Goal: Transaction & Acquisition: Purchase product/service

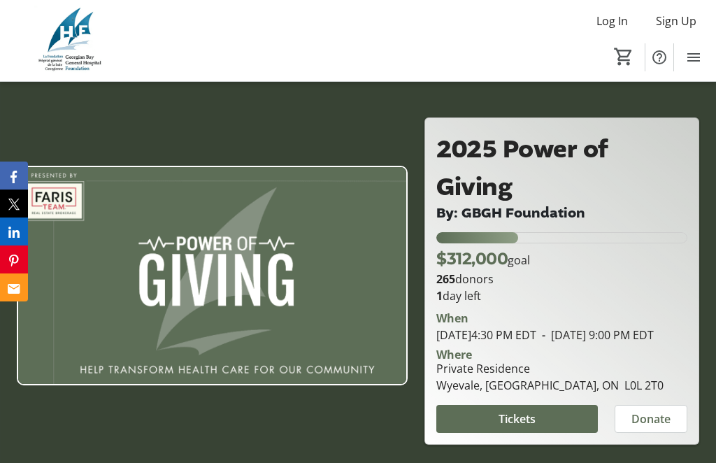
scroll to position [48, 0]
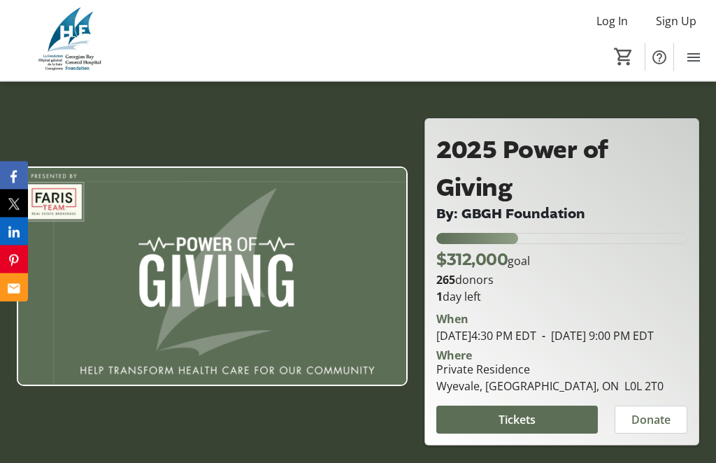
click at [615, 18] on span "Log In" at bounding box center [611, 21] width 31 height 17
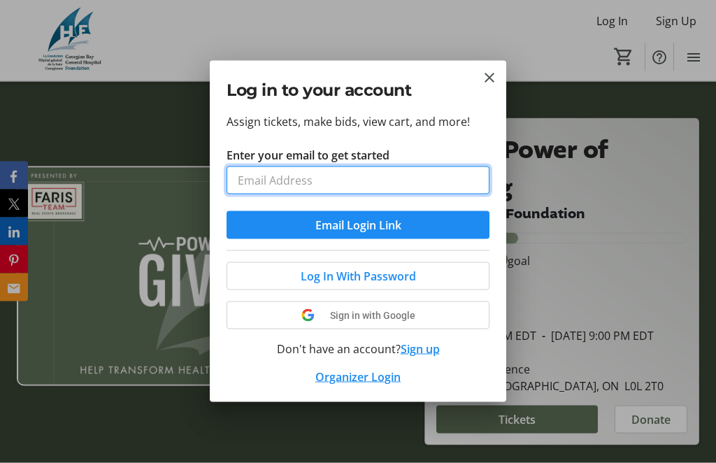
scroll to position [0, 0]
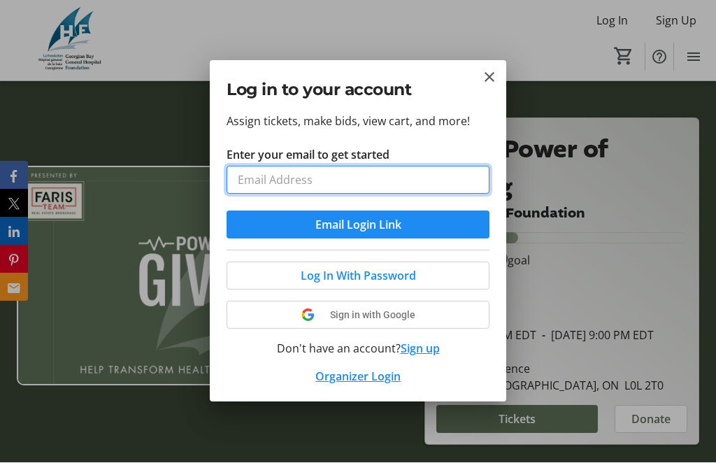
click at [357, 182] on input "Enter your email to get started" at bounding box center [357, 180] width 263 height 28
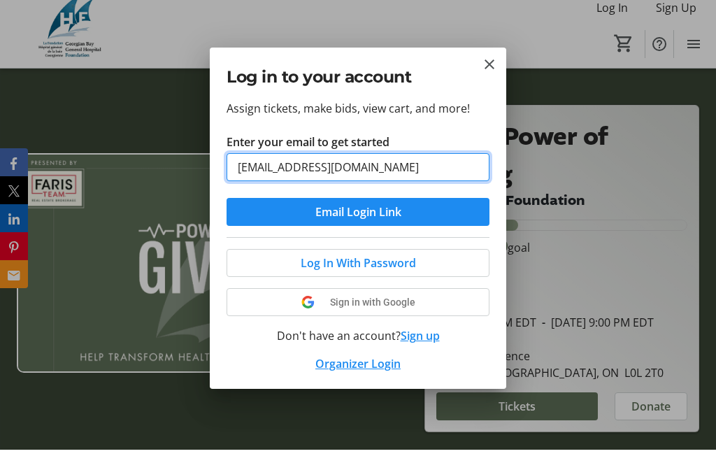
type input "[EMAIL_ADDRESS][DOMAIN_NAME]"
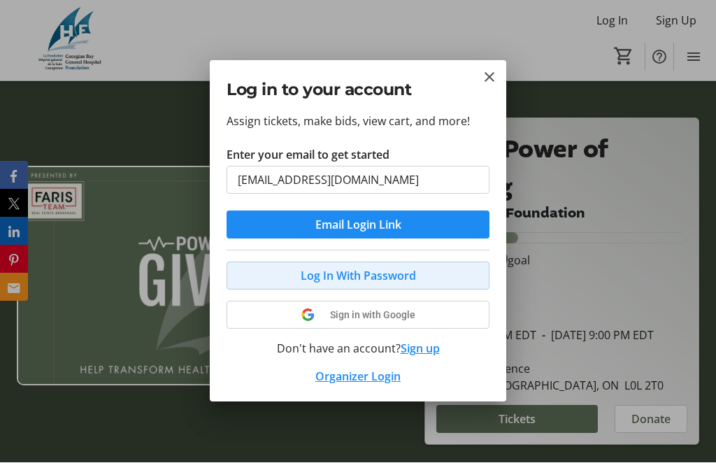
click at [390, 274] on span "Log In With Password" at bounding box center [358, 276] width 115 height 17
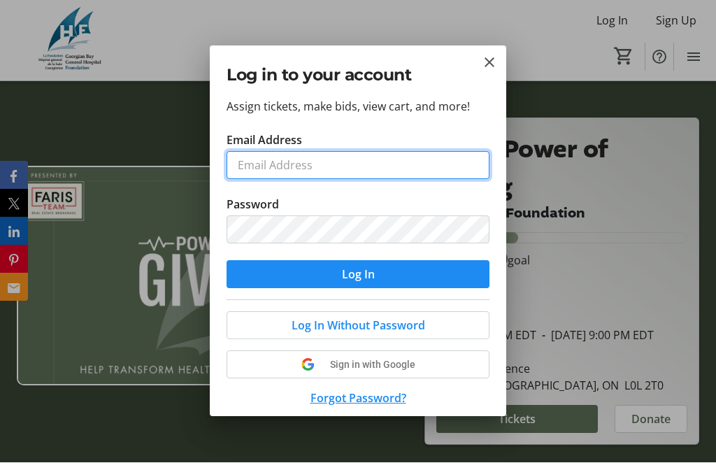
click at [294, 161] on input "Email Address" at bounding box center [357, 166] width 263 height 28
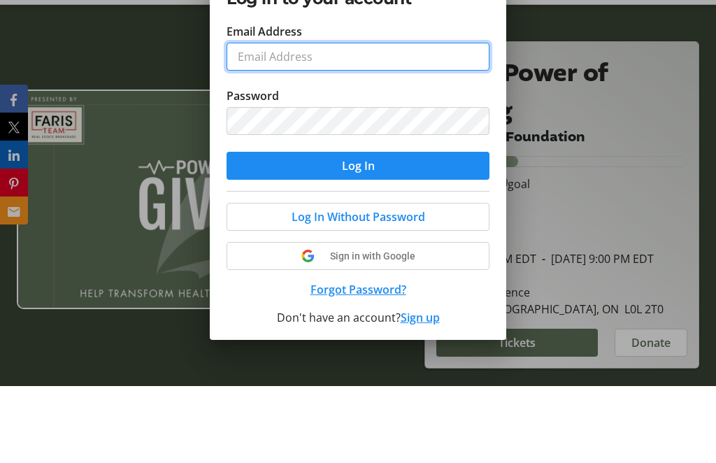
scroll to position [27, 0]
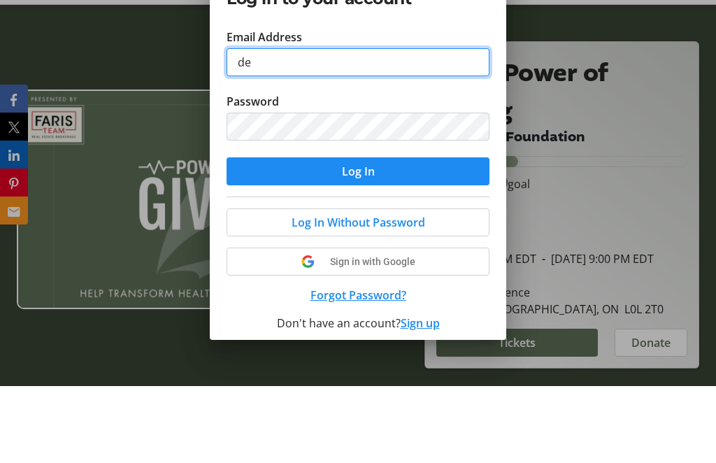
type input "d"
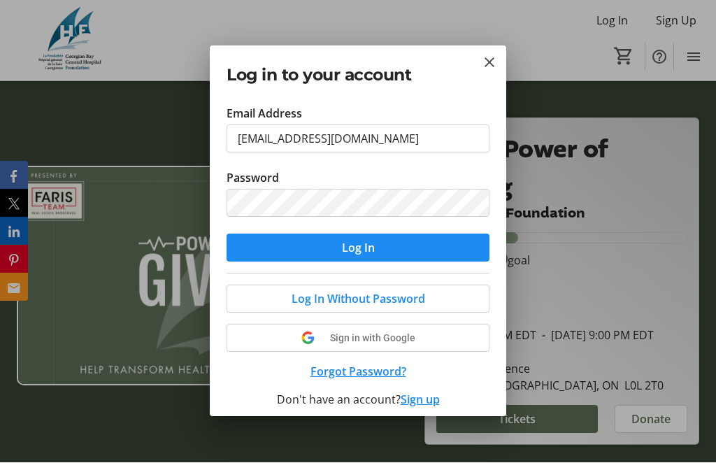
click at [370, 245] on span "Log In" at bounding box center [358, 248] width 33 height 17
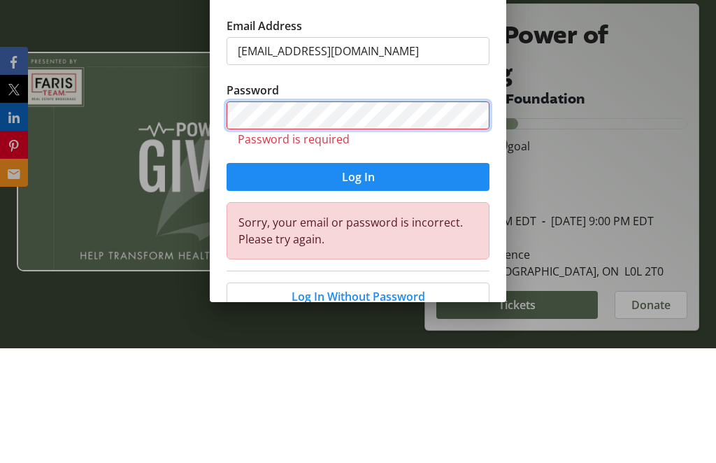
scroll to position [0, 0]
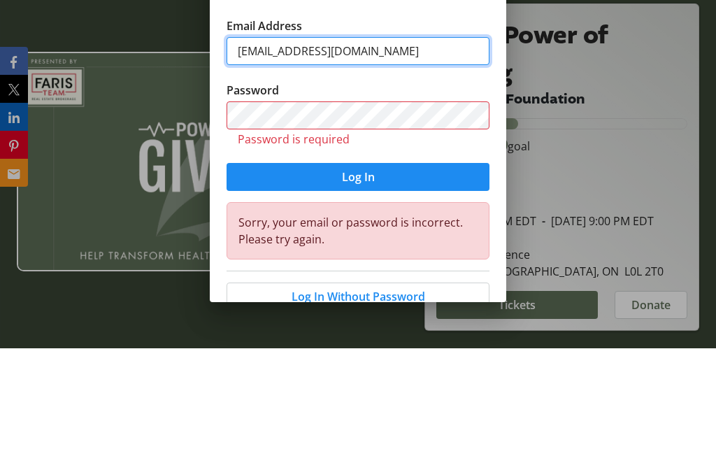
click at [393, 152] on input "mccrearyj42@gmail.com" at bounding box center [357, 166] width 263 height 28
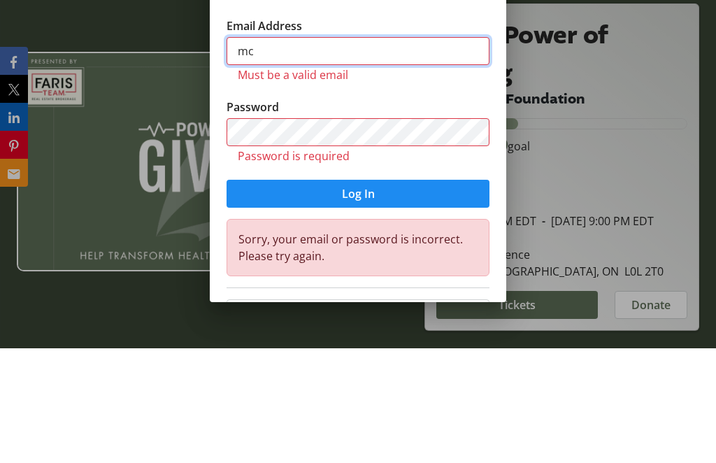
type input "m"
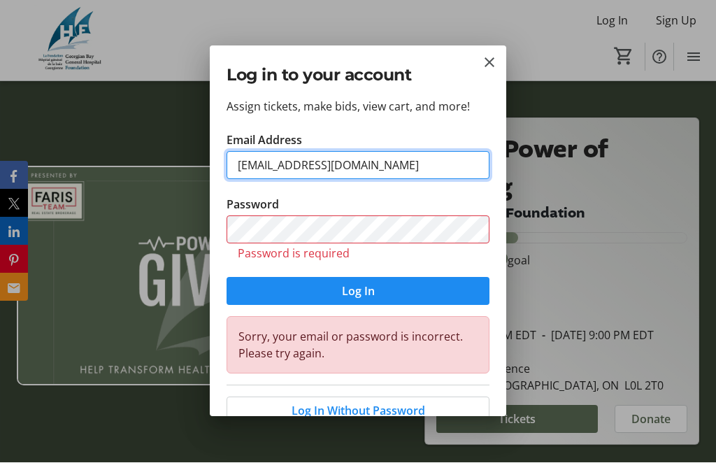
type input "[EMAIL_ADDRESS][DOMAIN_NAME]"
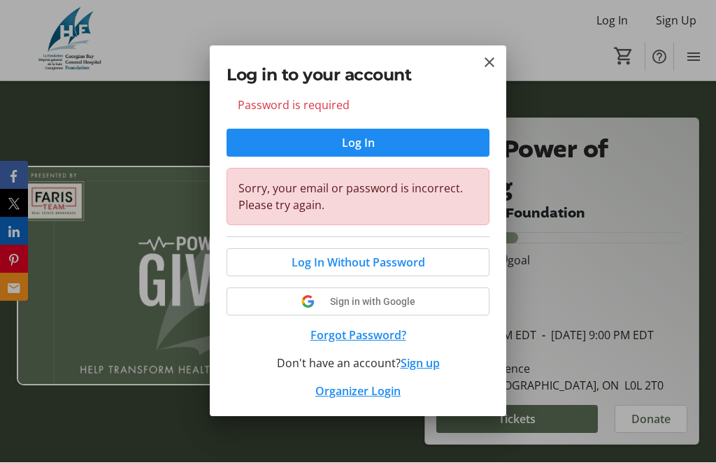
scroll to position [147, 0]
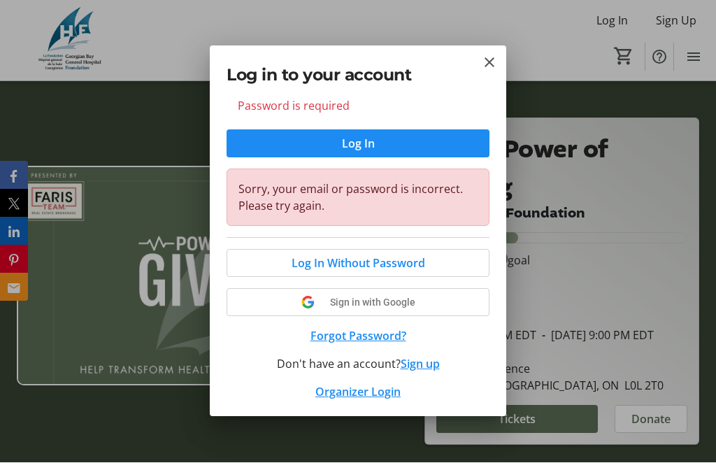
click at [379, 335] on button "Forgot Password?" at bounding box center [357, 336] width 263 height 17
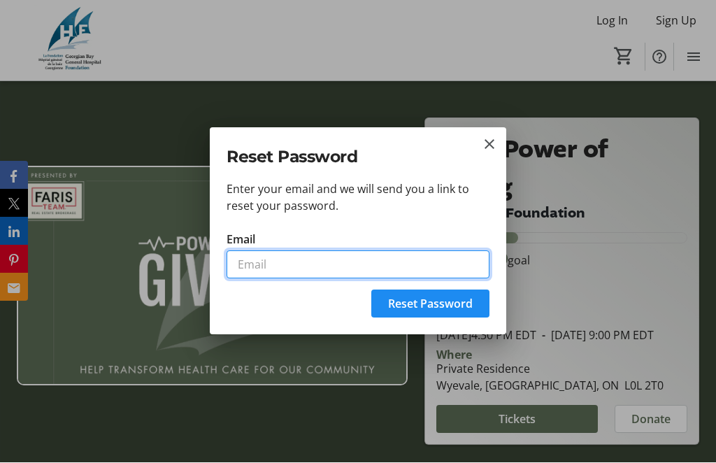
click at [258, 264] on input "Email" at bounding box center [357, 265] width 263 height 28
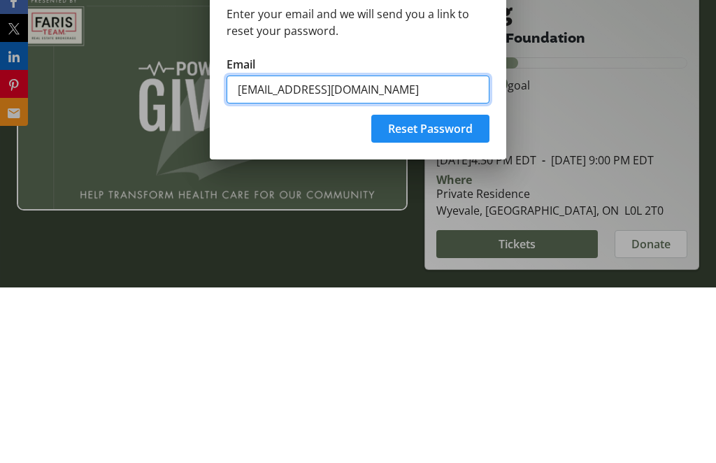
type input "[EMAIL_ADDRESS][DOMAIN_NAME]"
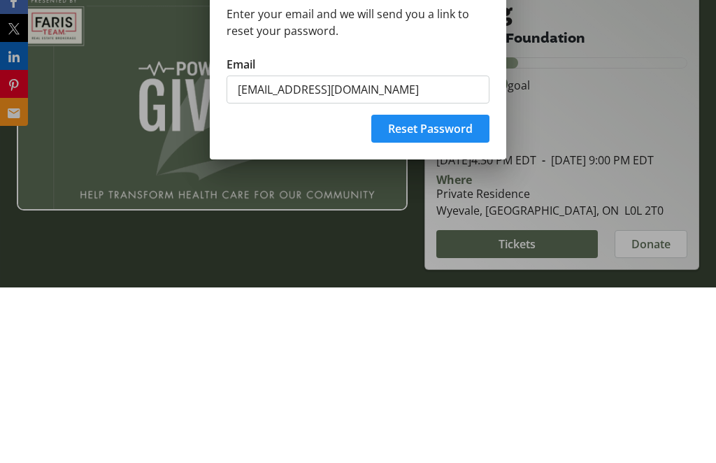
click at [441, 296] on span "Reset Password" at bounding box center [430, 304] width 85 height 17
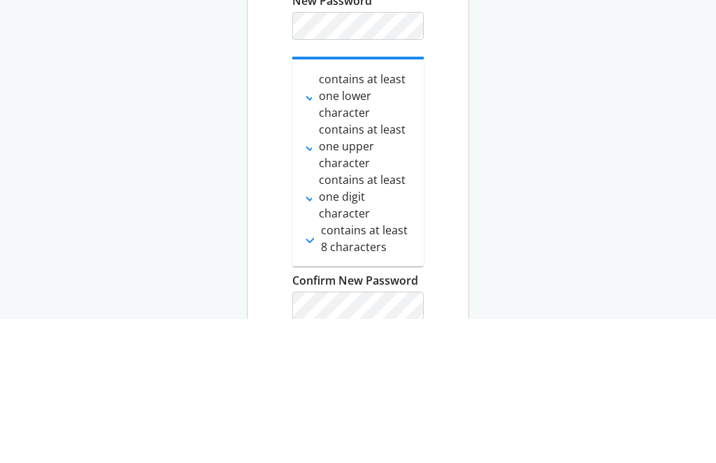
click at [532, 173] on div "Password Reset Choose a new password for your account New Password done contain…" at bounding box center [358, 280] width 716 height 560
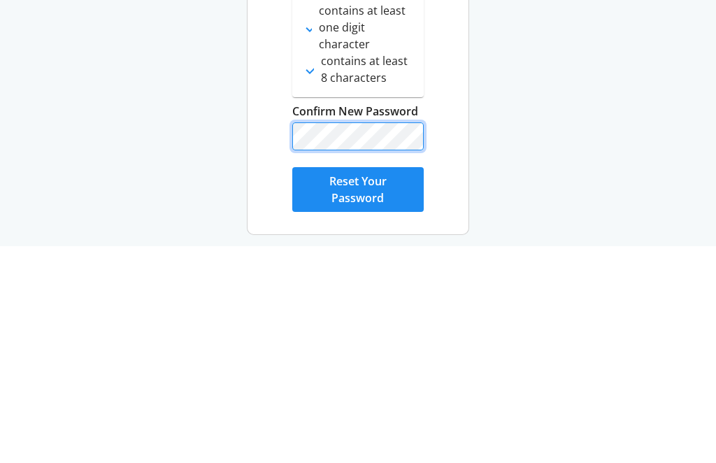
scroll to position [96, 0]
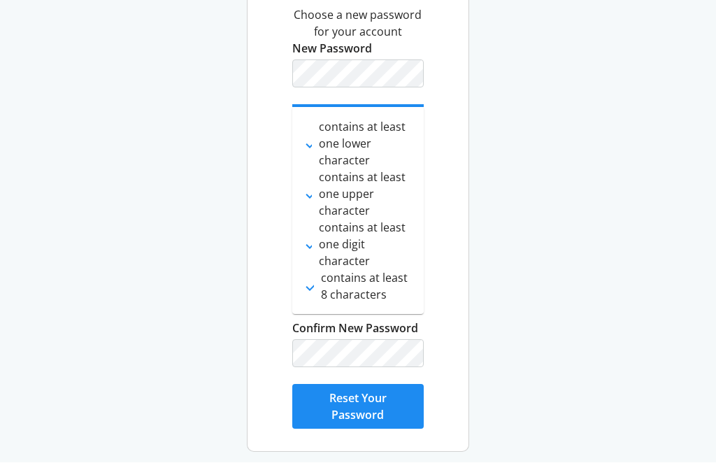
click at [377, 405] on span "Reset Your Password" at bounding box center [357, 407] width 97 height 34
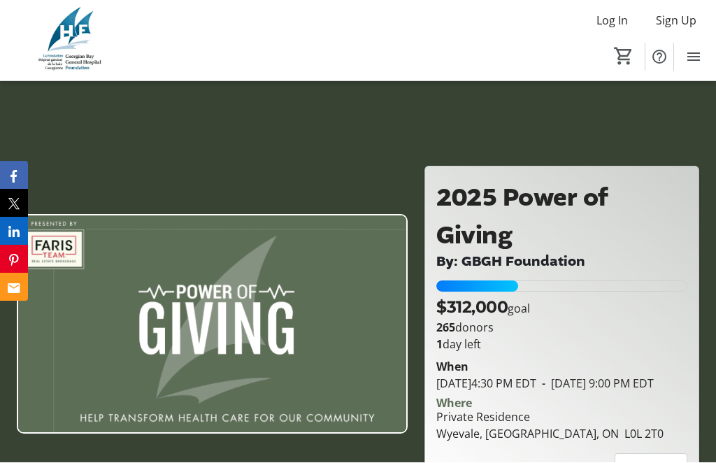
scroll to position [1, 0]
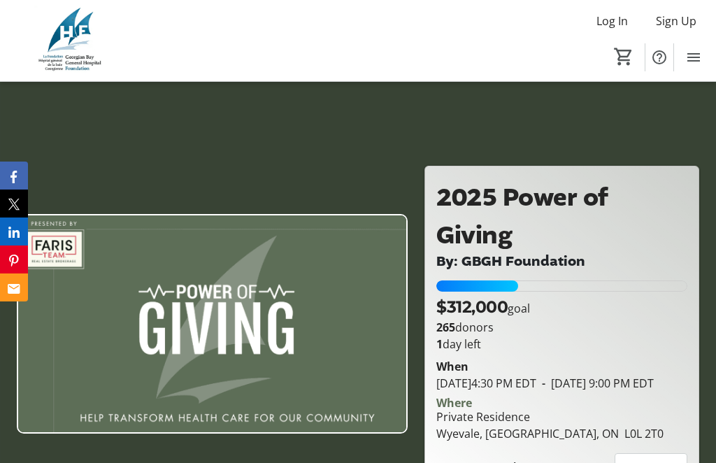
click at [612, 22] on span "Log In" at bounding box center [611, 21] width 31 height 17
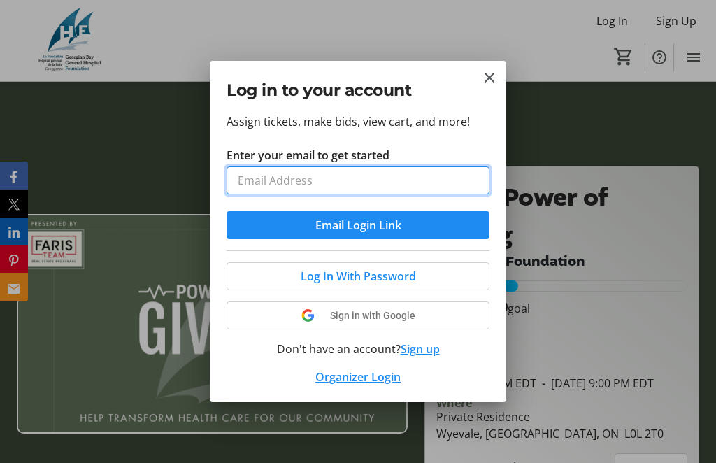
scroll to position [0, 0]
click at [373, 182] on input "Enter your email to get started" at bounding box center [357, 180] width 263 height 28
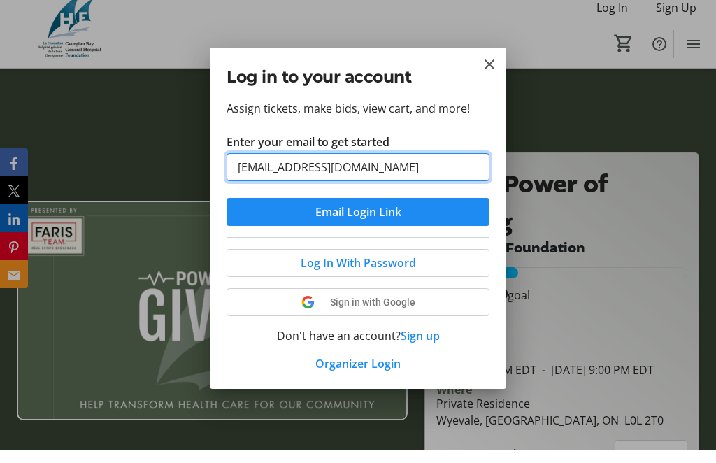
type input "[EMAIL_ADDRESS][DOMAIN_NAME]"
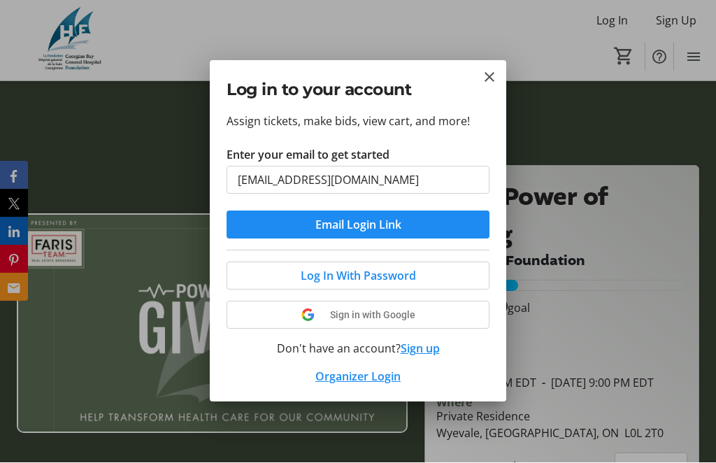
click at [396, 279] on span "Log In With Password" at bounding box center [358, 276] width 115 height 17
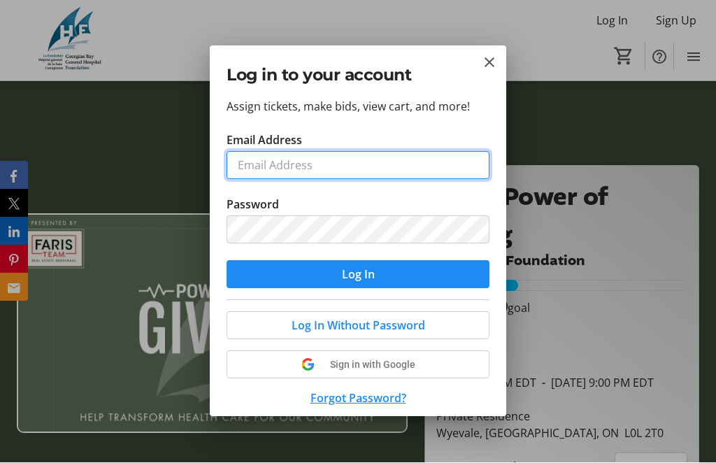
click at [296, 166] on input "Email Address" at bounding box center [357, 166] width 263 height 28
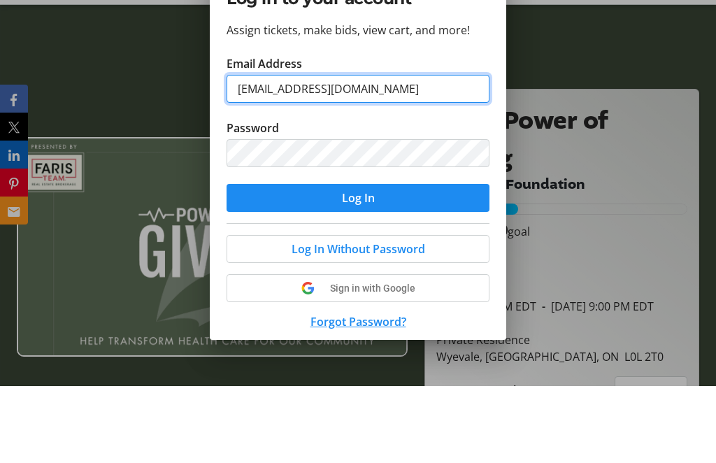
type input "[EMAIL_ADDRESS][DOMAIN_NAME]"
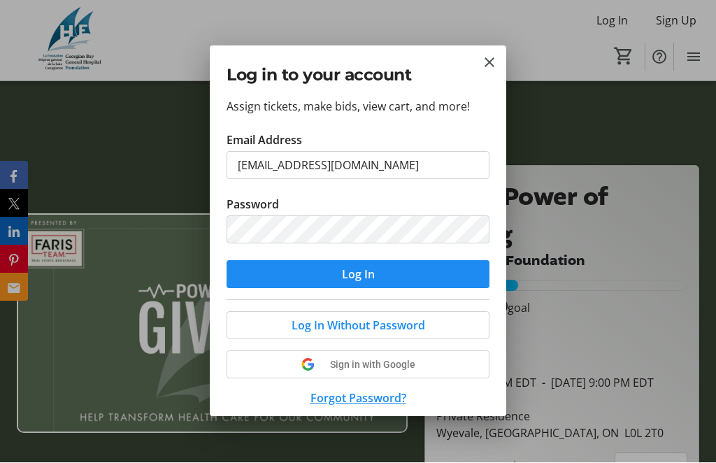
click at [397, 275] on span "submit" at bounding box center [357, 275] width 263 height 34
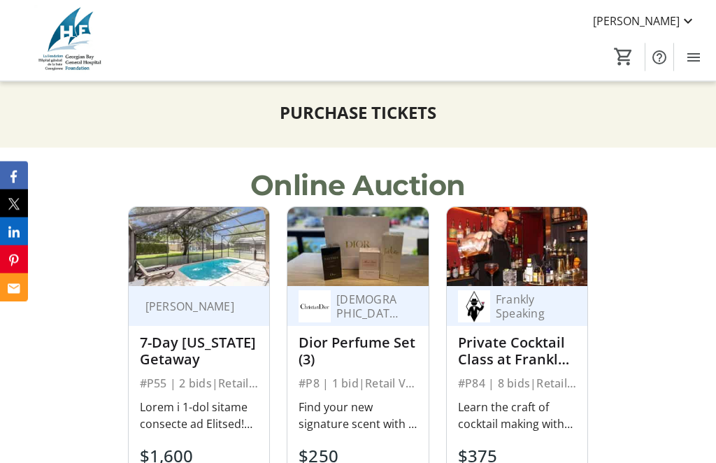
scroll to position [1238, 0]
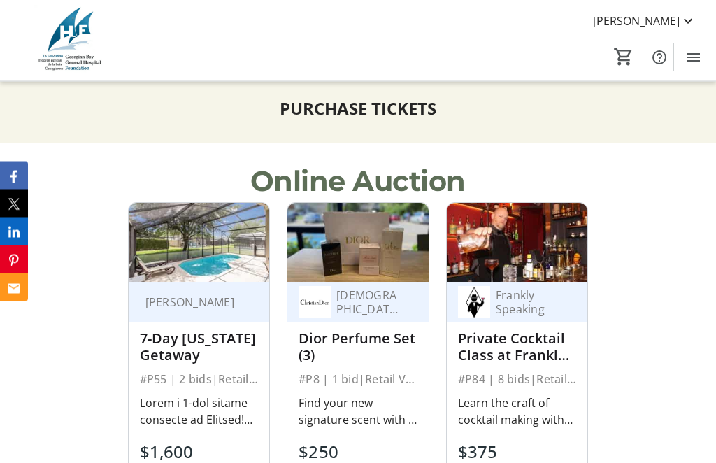
click at [201, 282] on img at bounding box center [199, 242] width 141 height 79
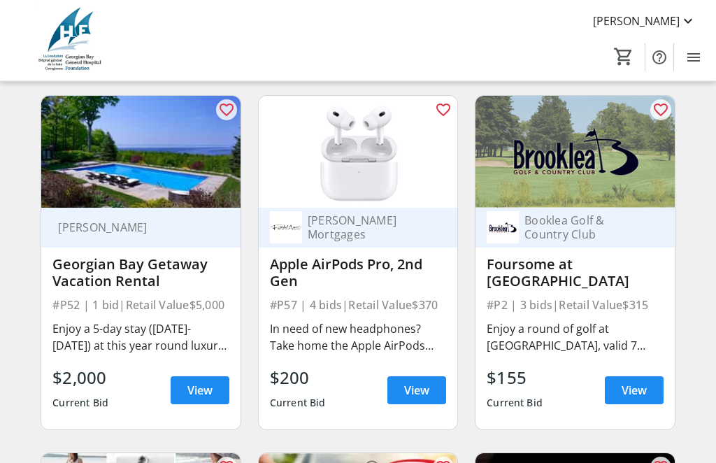
scroll to position [884, 0]
click at [642, 391] on span "View" at bounding box center [633, 390] width 25 height 17
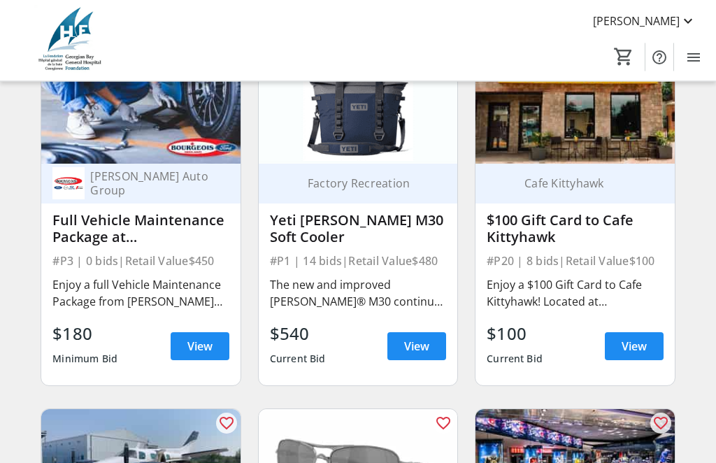
scroll to position [3071, 0]
click at [423, 347] on span "View" at bounding box center [416, 346] width 25 height 17
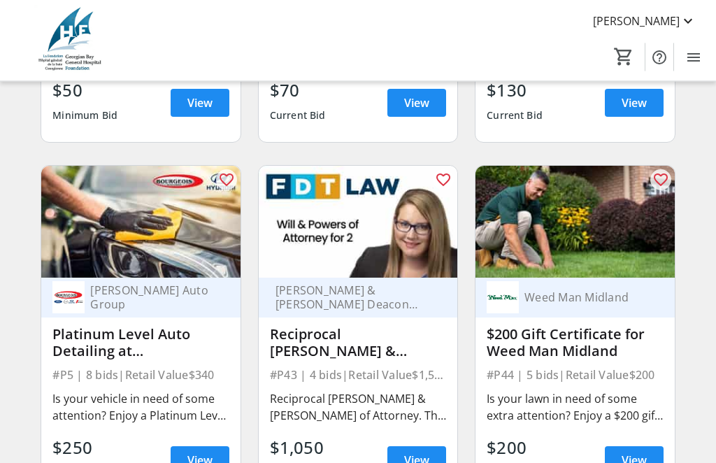
scroll to position [6529, 0]
click at [195, 462] on span "View" at bounding box center [199, 460] width 25 height 17
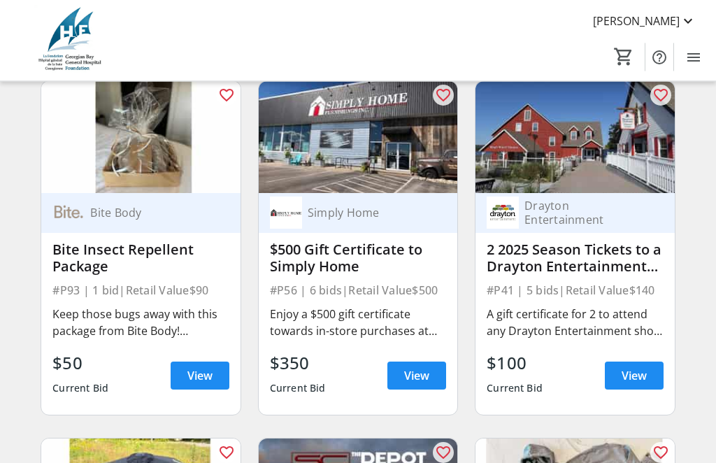
scroll to position [8753, 0]
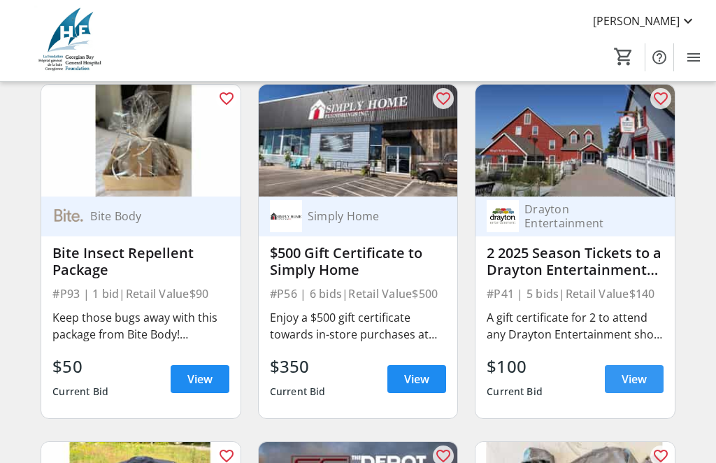
click at [634, 377] on span "View" at bounding box center [633, 378] width 25 height 17
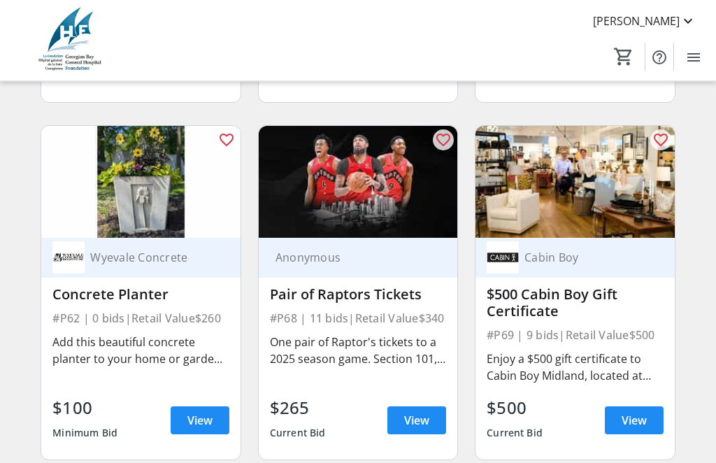
scroll to position [9783, 0]
click at [190, 428] on span at bounding box center [200, 420] width 59 height 34
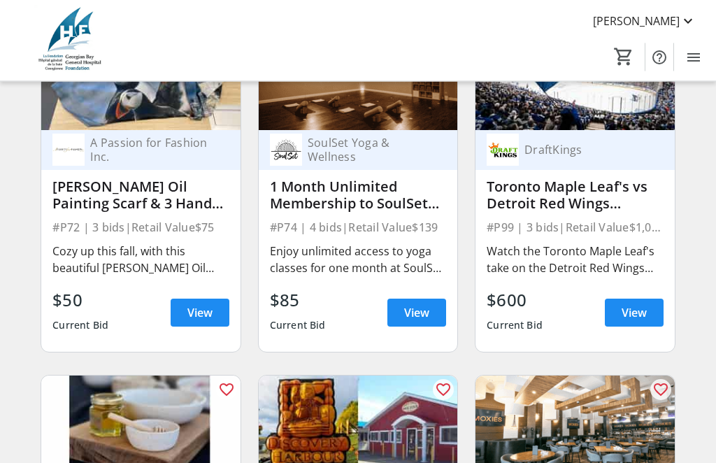
scroll to position [10608, 0]
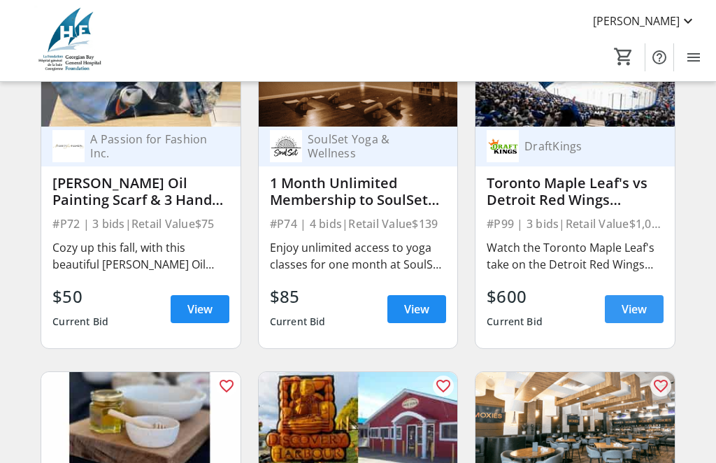
click at [633, 310] on span "View" at bounding box center [633, 309] width 25 height 17
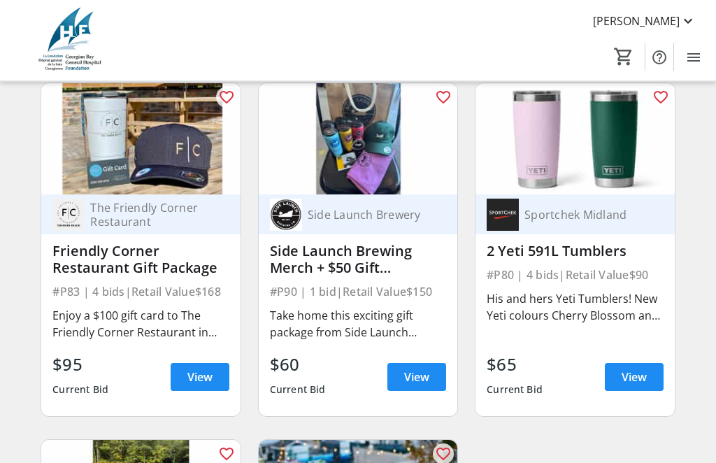
scroll to position [11612, 0]
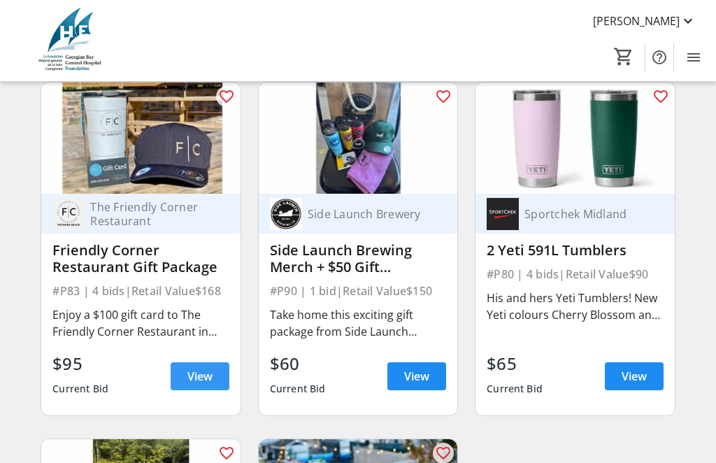
click at [198, 375] on span "View" at bounding box center [199, 376] width 25 height 17
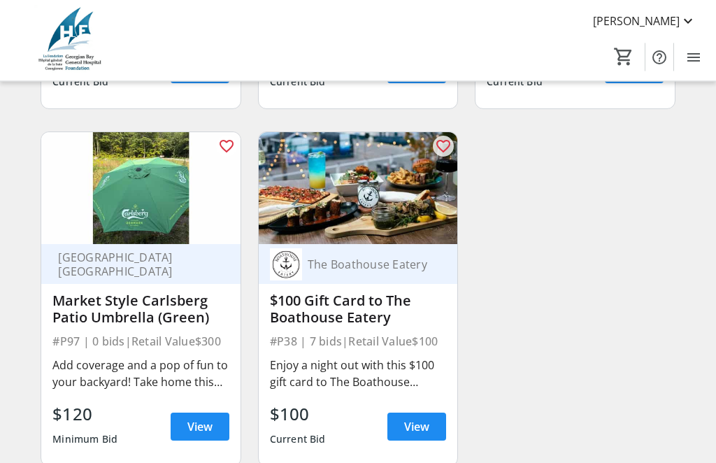
scroll to position [11918, 0]
